Goal: Transaction & Acquisition: Subscribe to service/newsletter

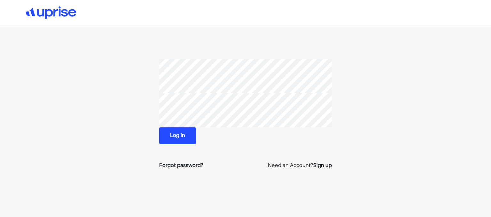
click at [177, 135] on button "Log in" at bounding box center [177, 135] width 37 height 17
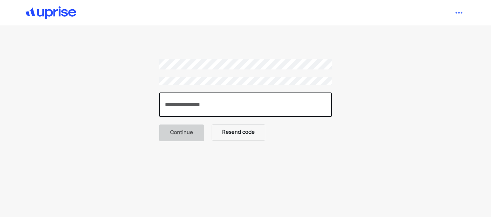
click at [285, 109] on input "number" at bounding box center [245, 104] width 173 height 24
type input "******"
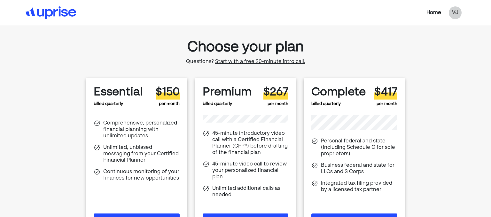
click at [136, 215] on button "Start now" at bounding box center [137, 221] width 86 height 17
